Goal: Transaction & Acquisition: Purchase product/service

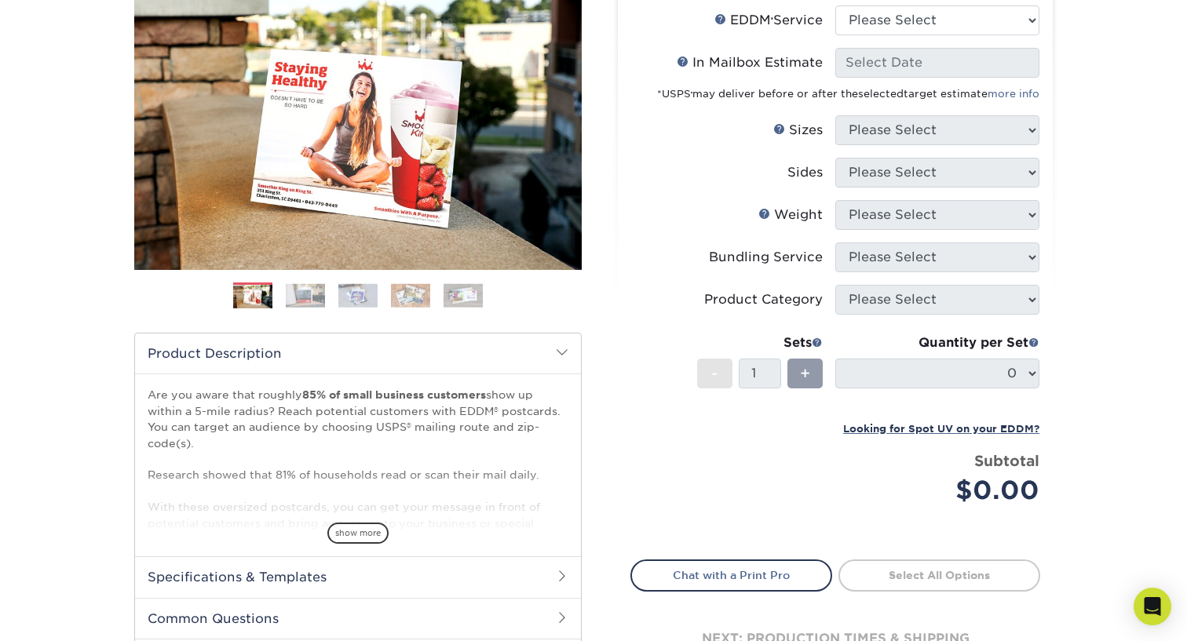
scroll to position [112, 0]
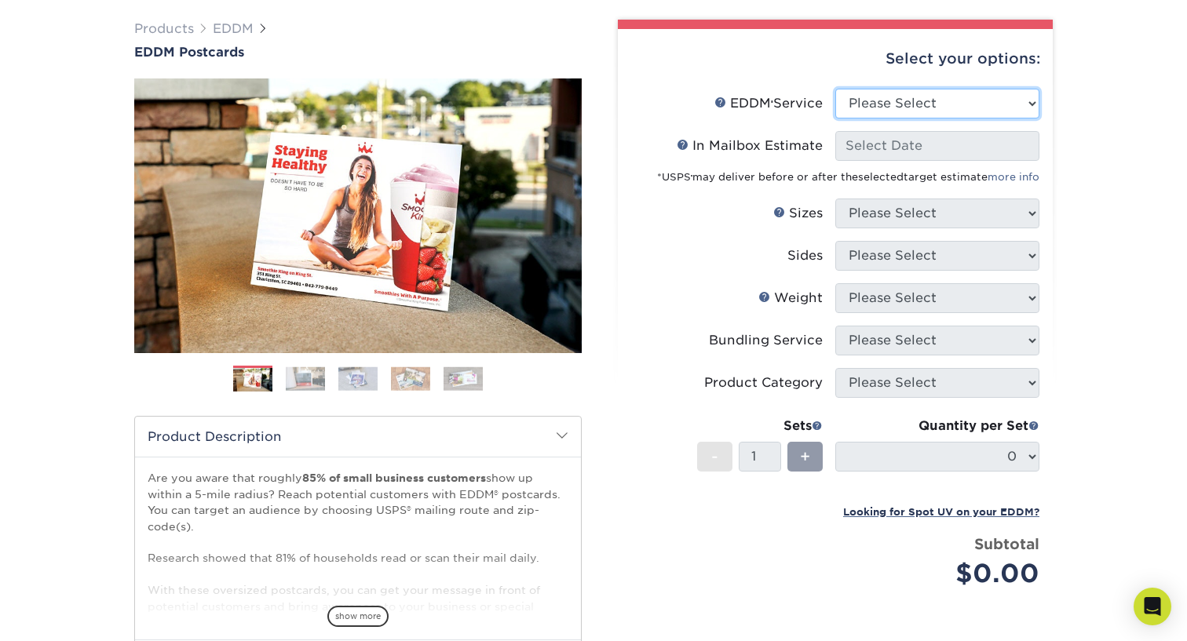
click at [935, 100] on select "Please Select Full Service Print Only" at bounding box center [937, 104] width 204 height 30
select select "print_only"
select select "-1"
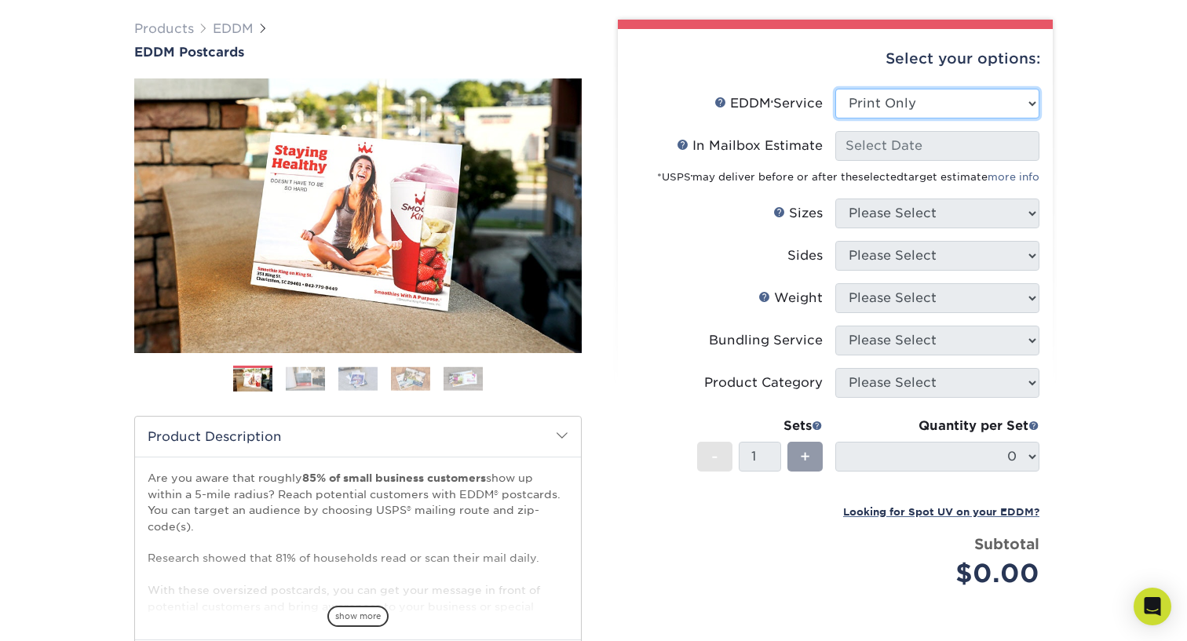
select select "-1"
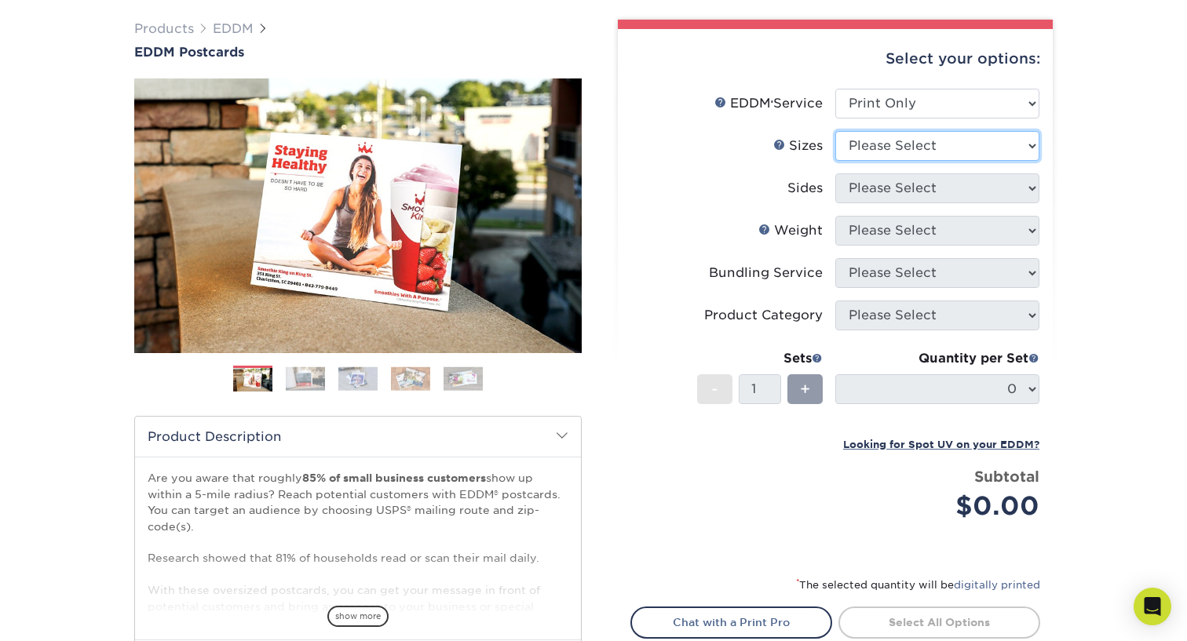
select select "6.50x8.00"
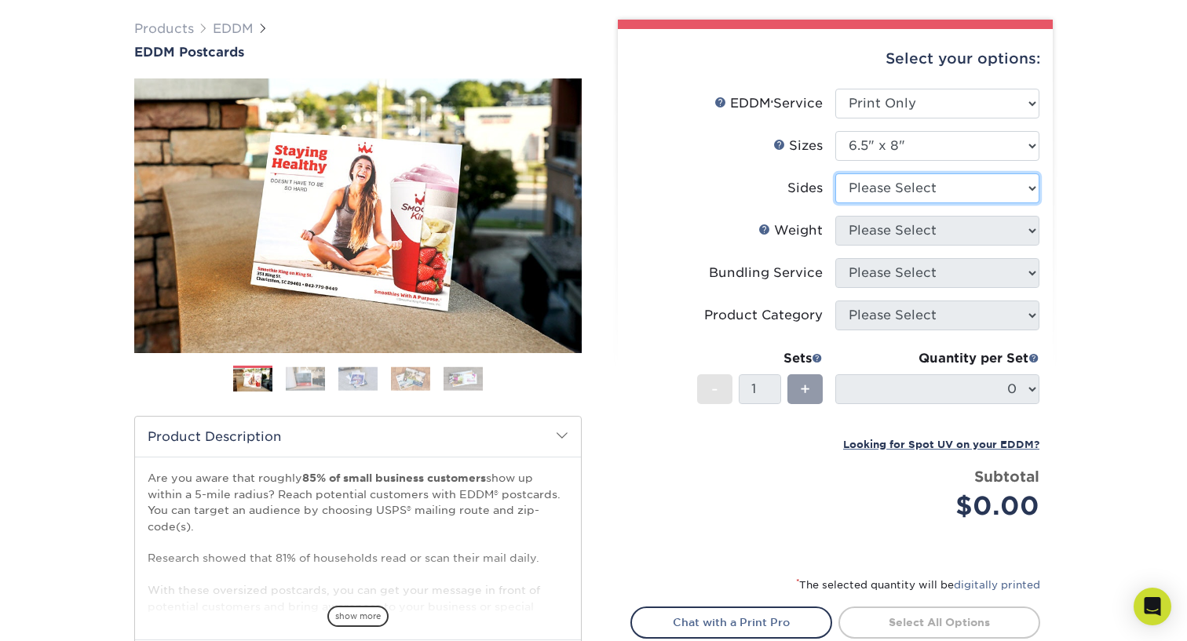
select select "13abbda7-1d64-4f25-8bb2-c179b224825d"
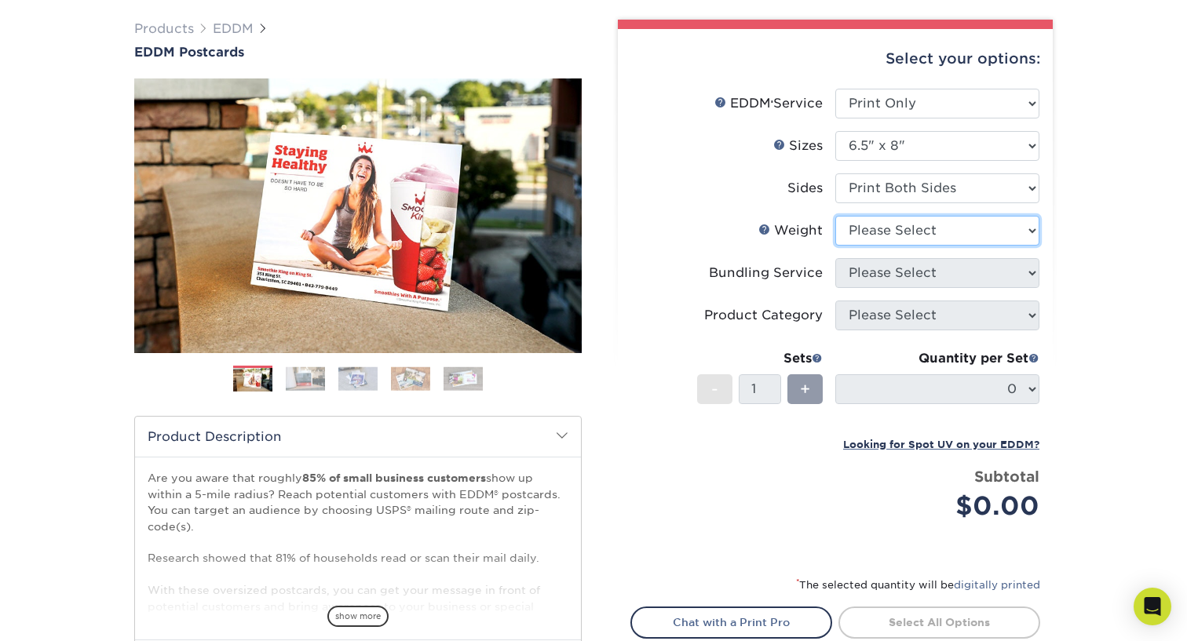
select select "14PT"
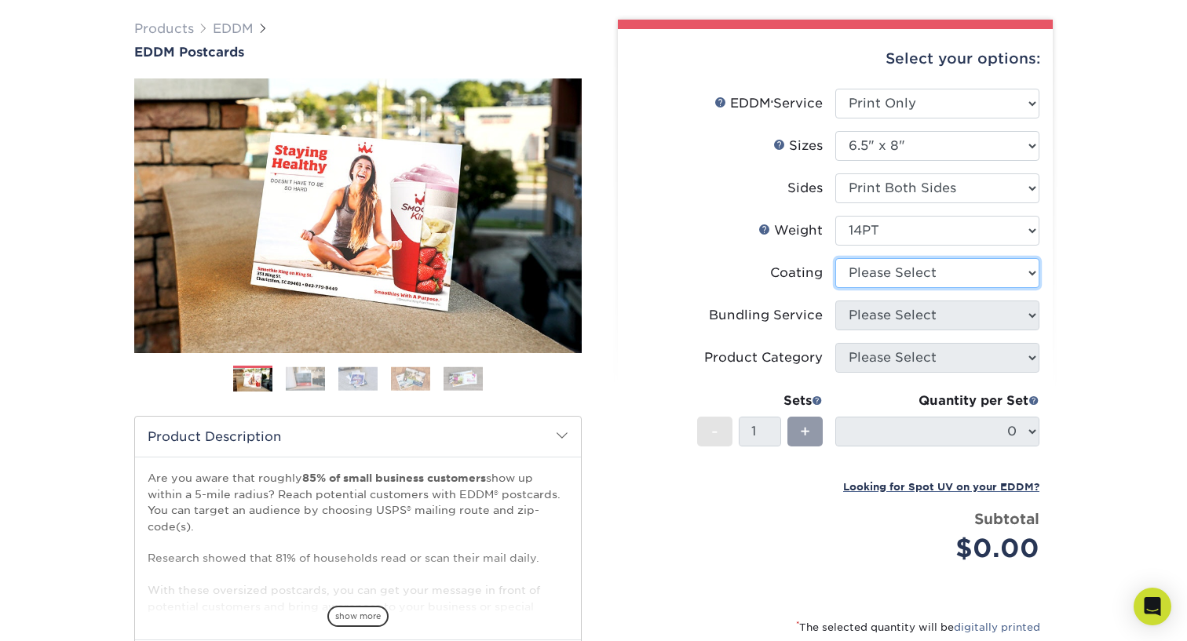
select select "121bb7b5-3b4d-429f-bd8d-bbf80e953313"
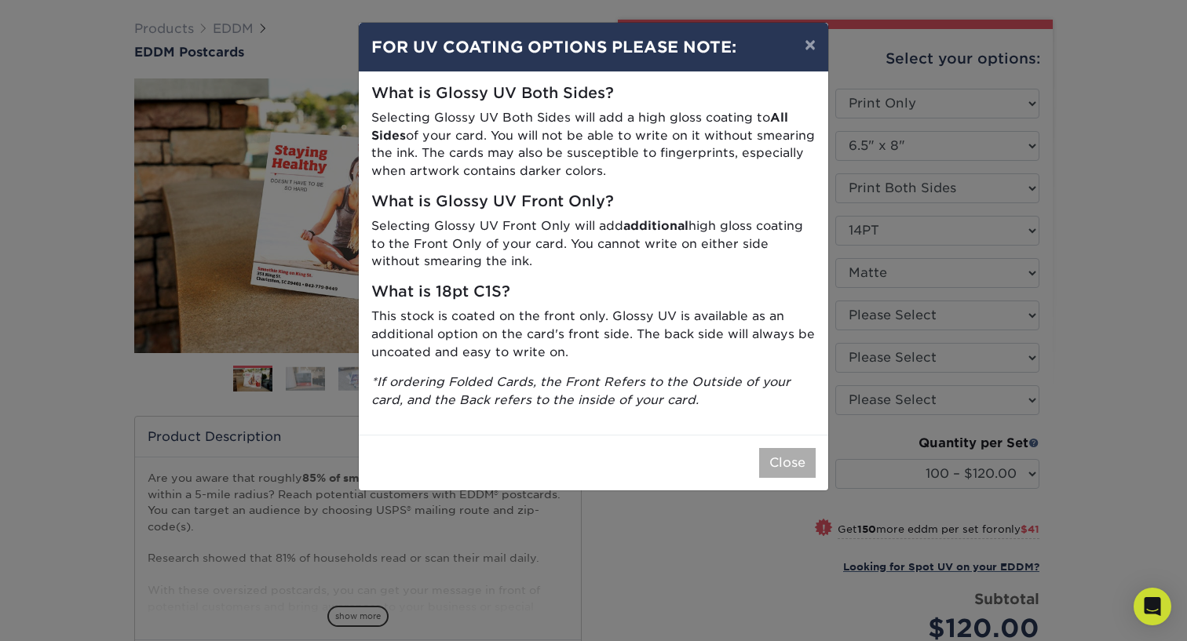
click at [780, 453] on button "Close" at bounding box center [787, 463] width 57 height 30
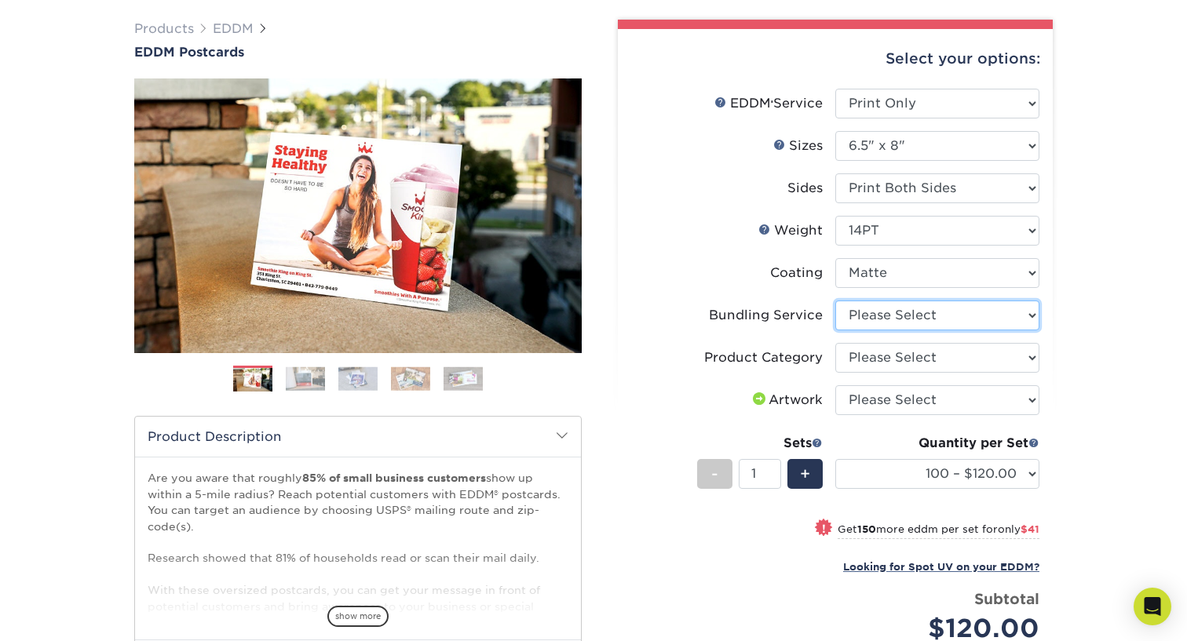
click at [893, 309] on select "Please Select No Bundling Services Yes, Bundles of 50 (+2 Days) Yes, Bundles of…" at bounding box center [937, 316] width 204 height 30
select select "58689abb-25c0-461c-a4c3-a80b627d6649"
select select "9b7272e0-d6c8-4c3c-8e97-d3a1bcdab858"
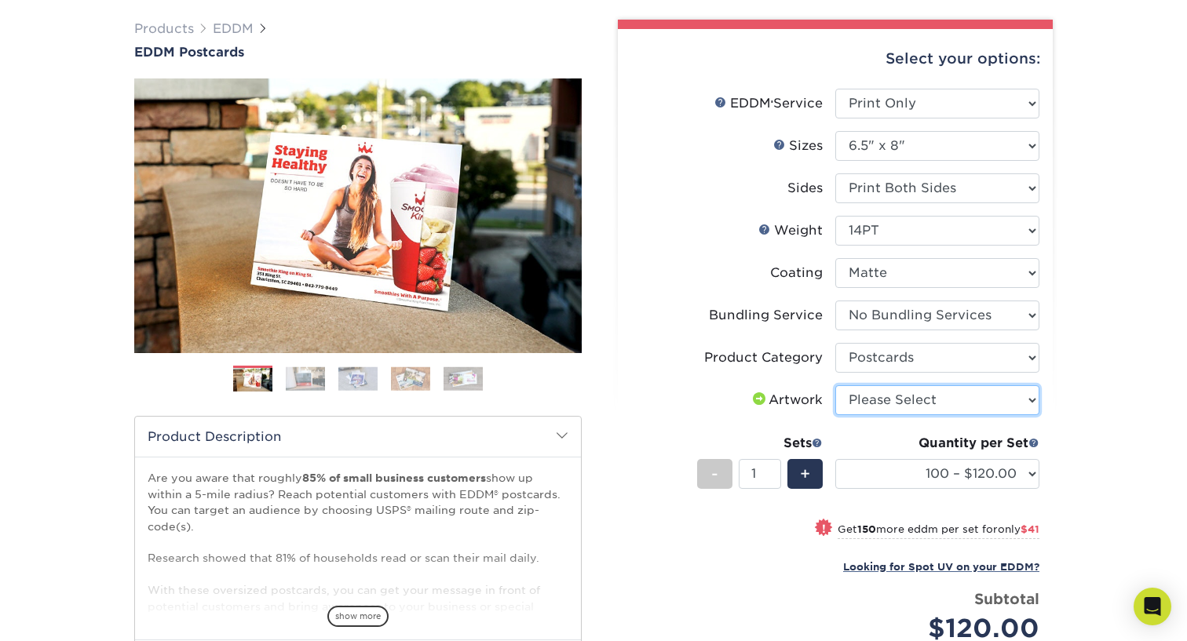
select select "upload"
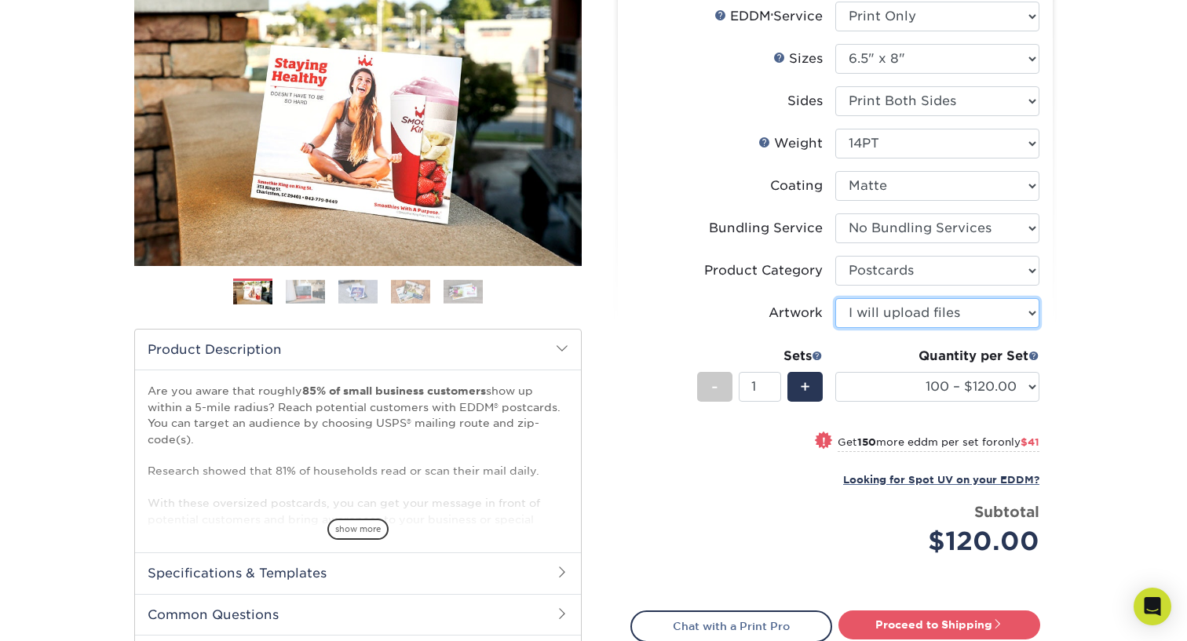
scroll to position [230, 0]
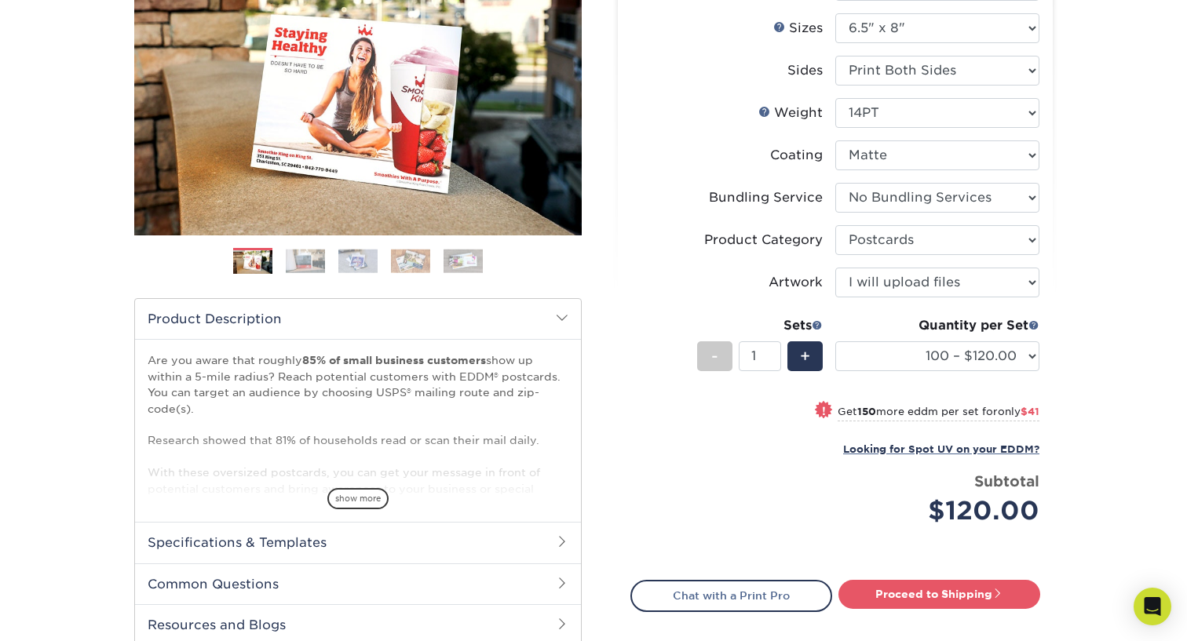
click at [919, 375] on div "Quantity per Set 100 – $120.00 250 – $161.00 500 – $186.00 1000 – $213.00 2500 …" at bounding box center [937, 352] width 204 height 73
select select "500 – $186.00"
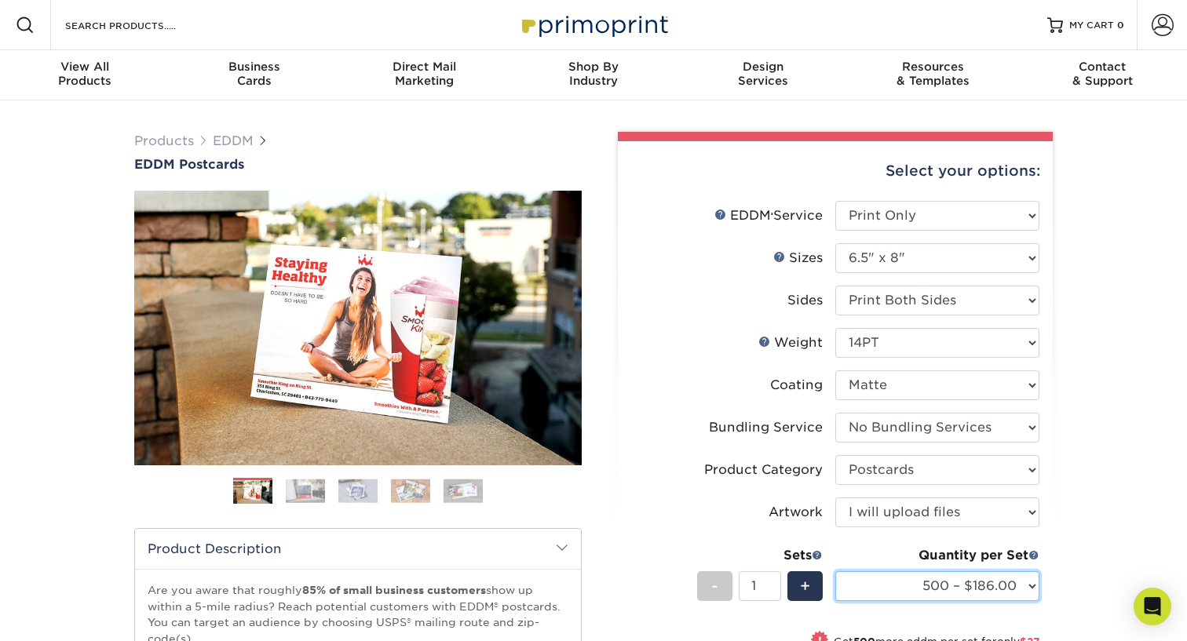
scroll to position [0, 0]
click at [330, 27] on div "Resources Menu Search Products Account SIGN IN CREATE AN ACCOUNT forgot passwor…" at bounding box center [593, 25] width 1187 height 50
